Goal: Book appointment/travel/reservation

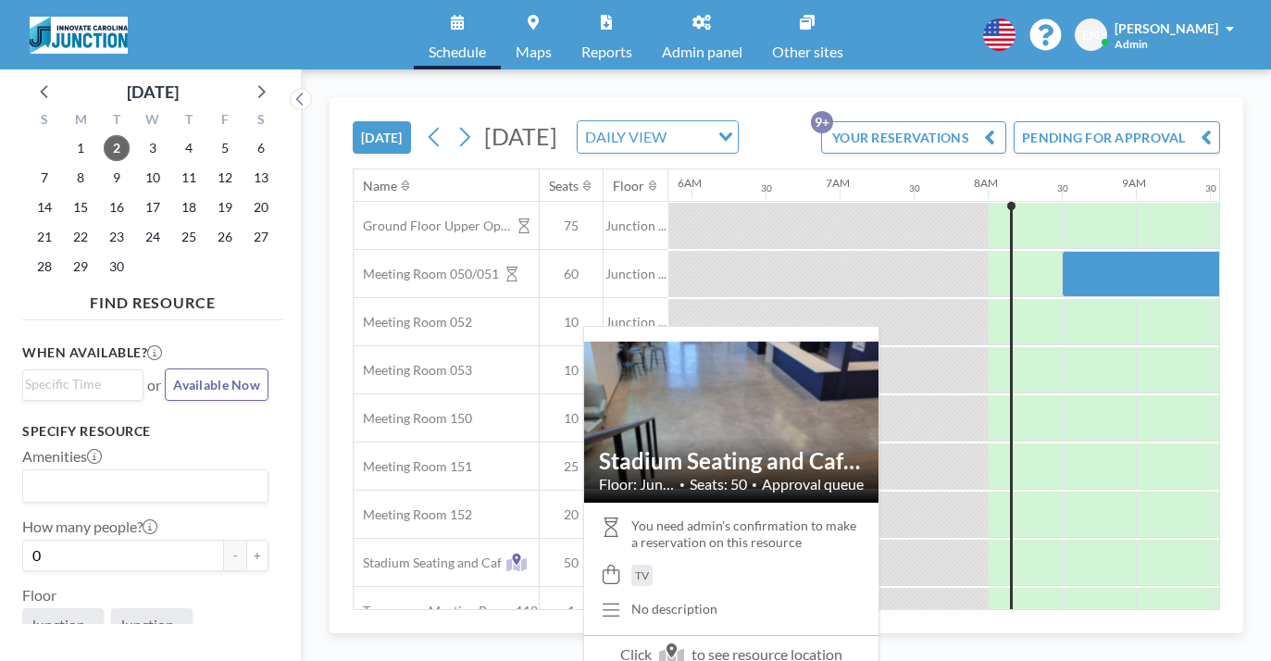
scroll to position [0, 903]
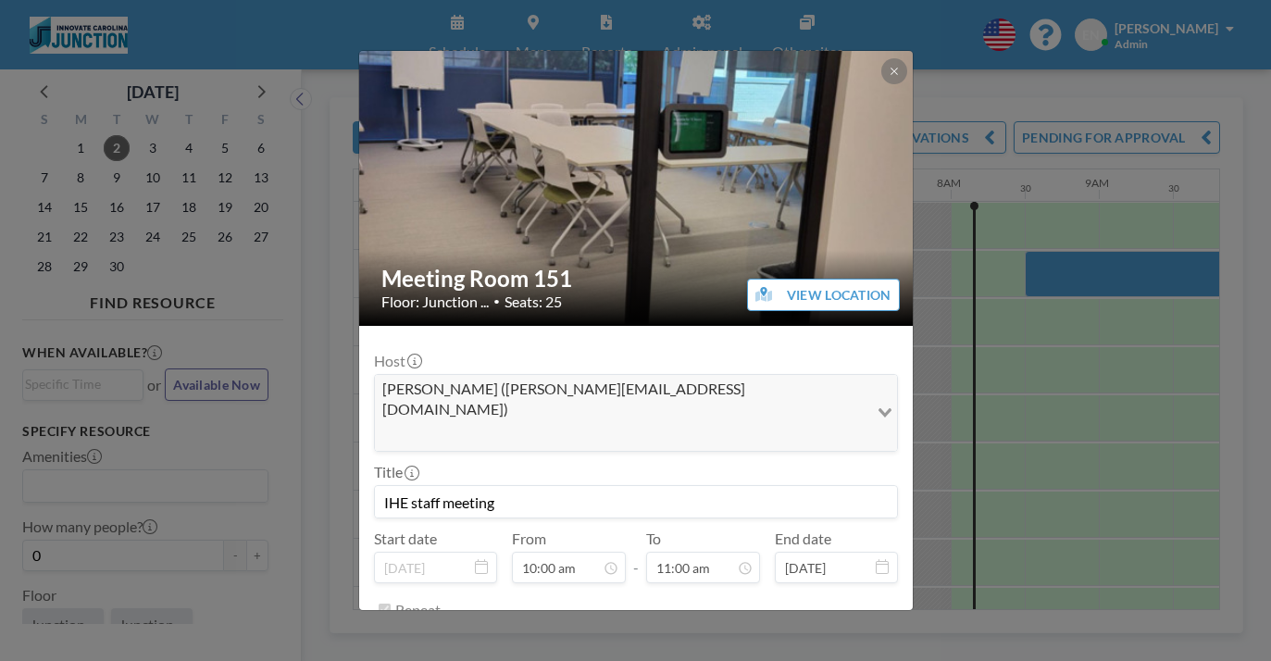
scroll to position [86, 0]
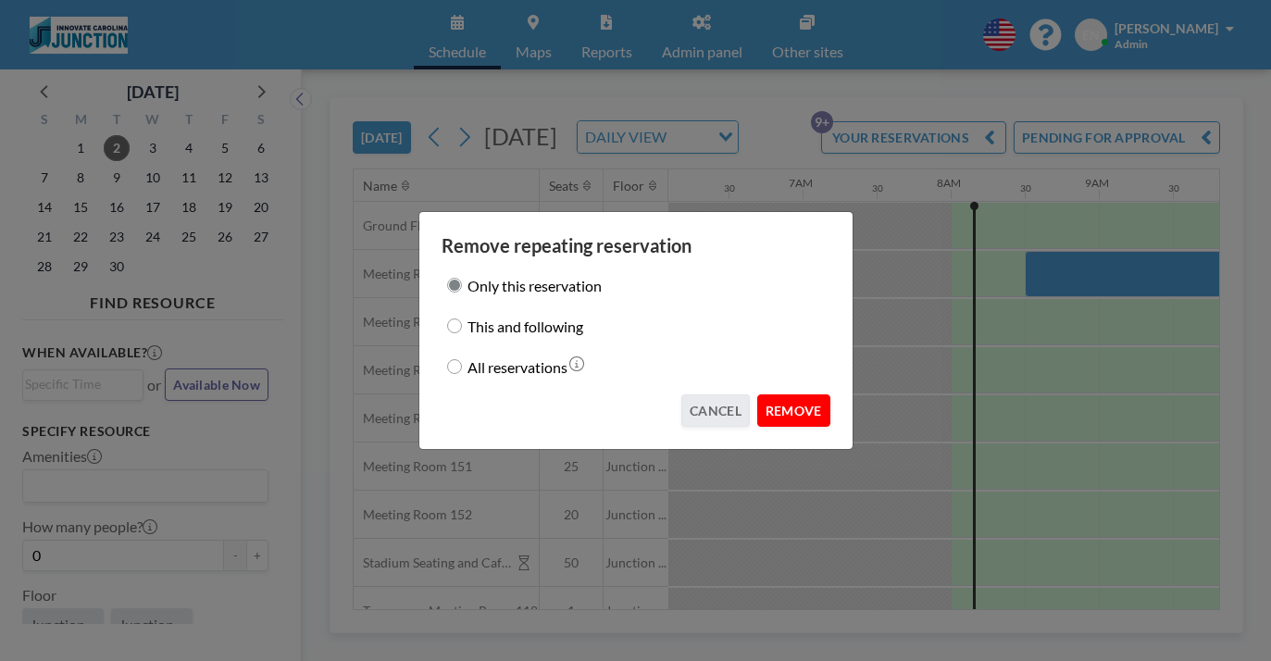
click at [762, 397] on button "REMOVE" at bounding box center [793, 410] width 73 height 32
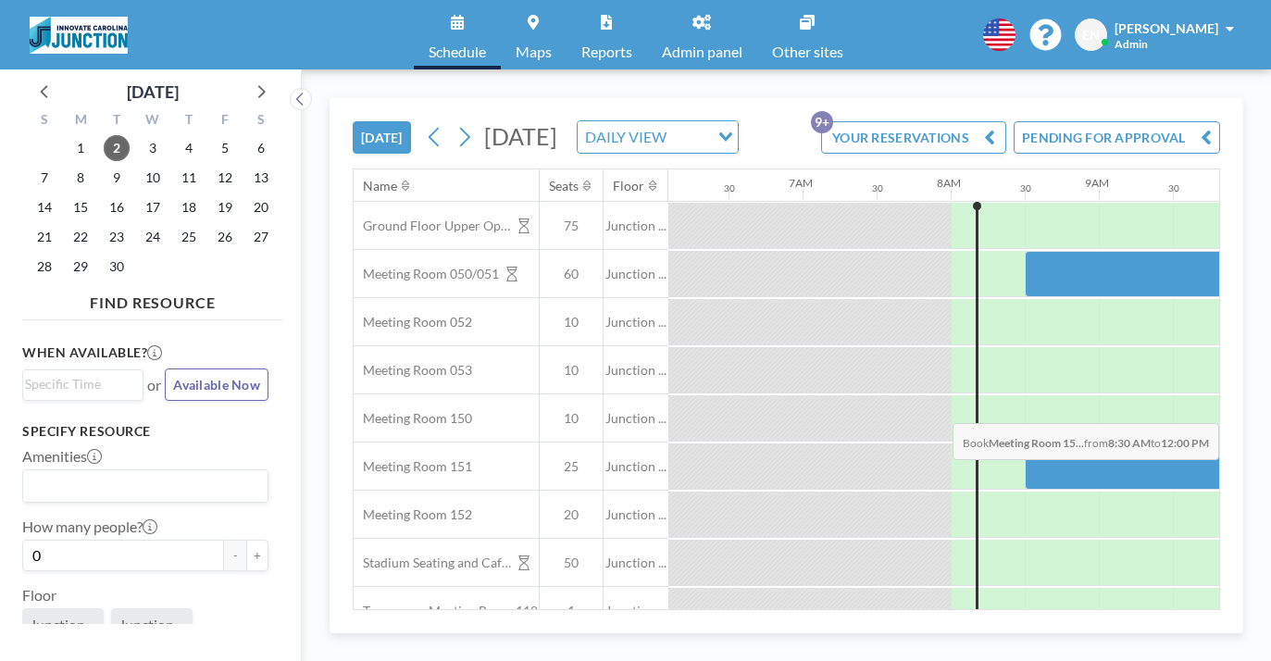
drag, startPoint x: 693, startPoint y: 384, endPoint x: 1063, endPoint y: 380, distance: 370.4
click at [1063, 443] on div at bounding box center [1284, 466] width 518 height 46
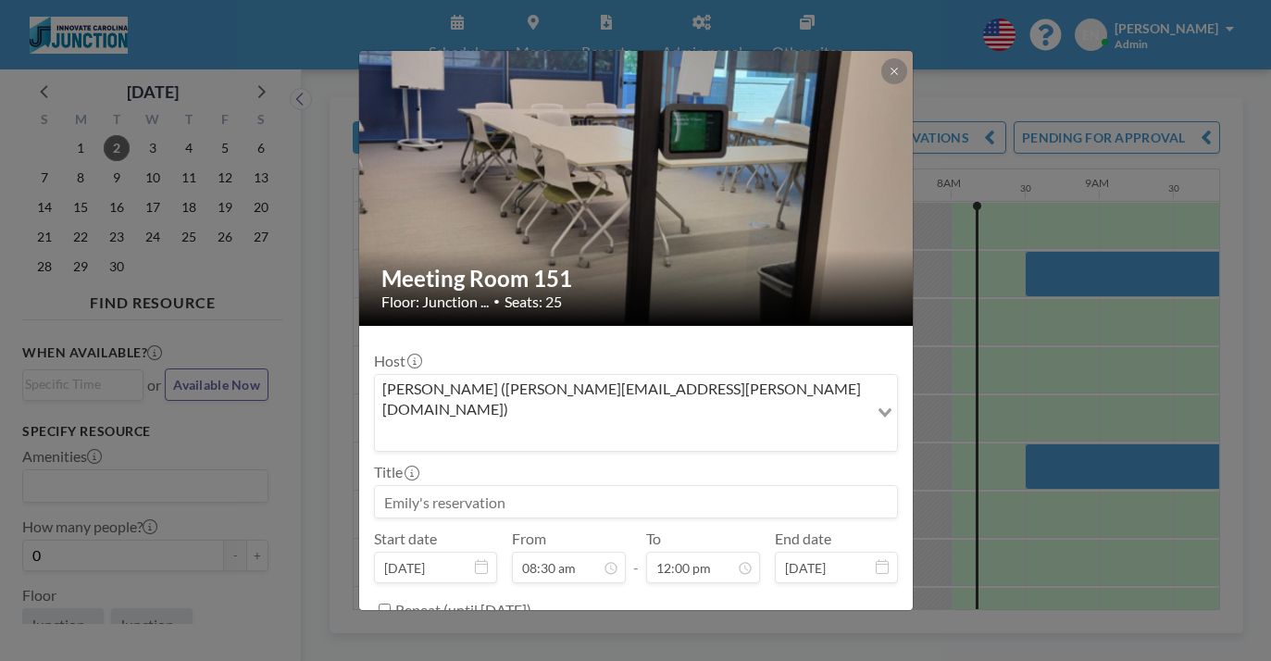
click at [580, 486] on input at bounding box center [636, 501] width 522 height 31
type input "T"
type input "[PERSON_NAME]'s Reservation"
click at [513, 658] on textarea at bounding box center [636, 673] width 524 height 31
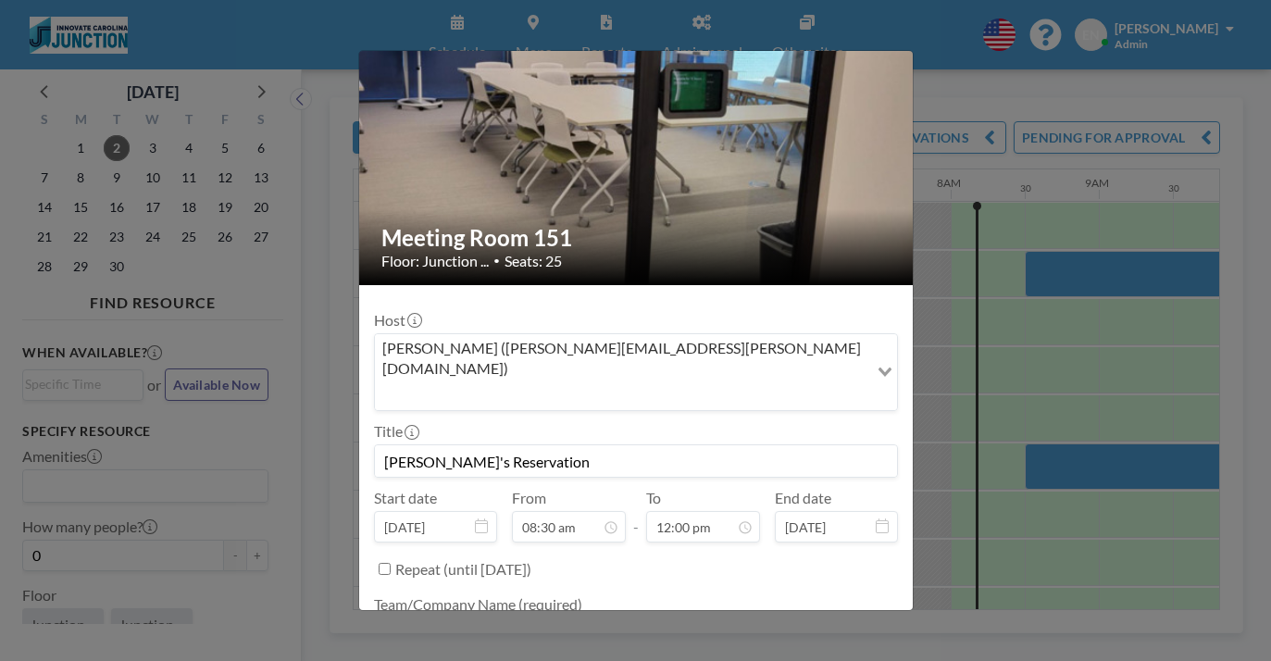
type textarea "Innovate Carolina"
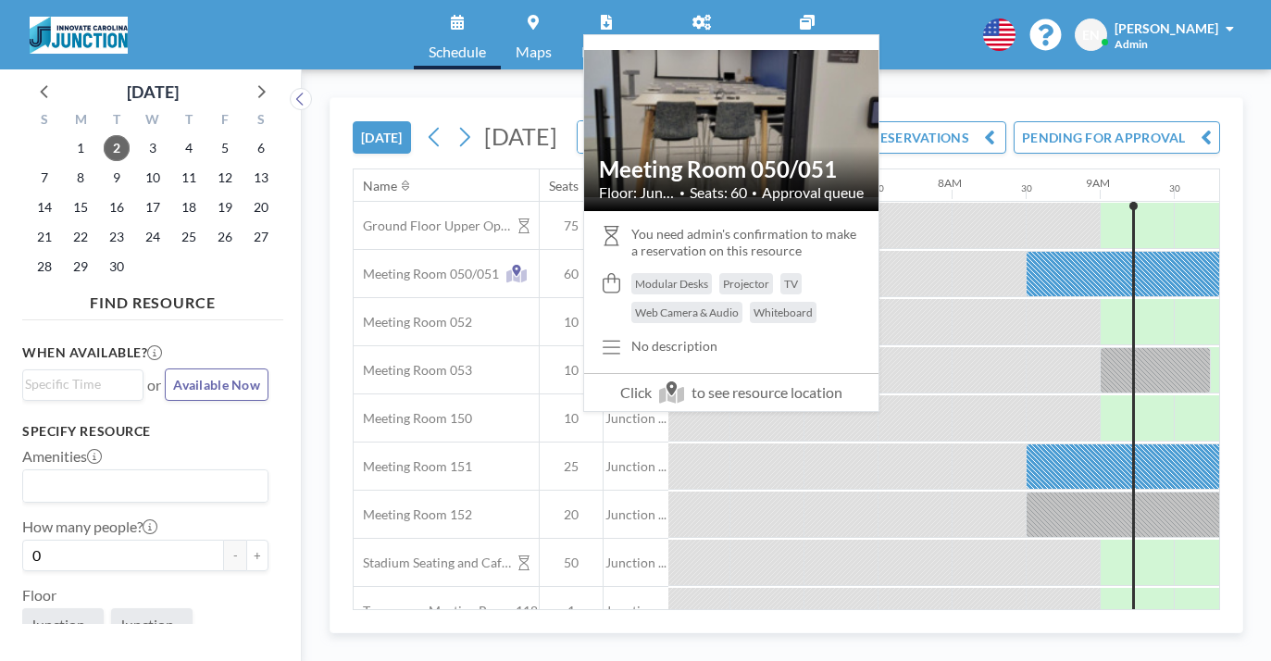
scroll to position [0, 903]
